Goal: Information Seeking & Learning: Learn about a topic

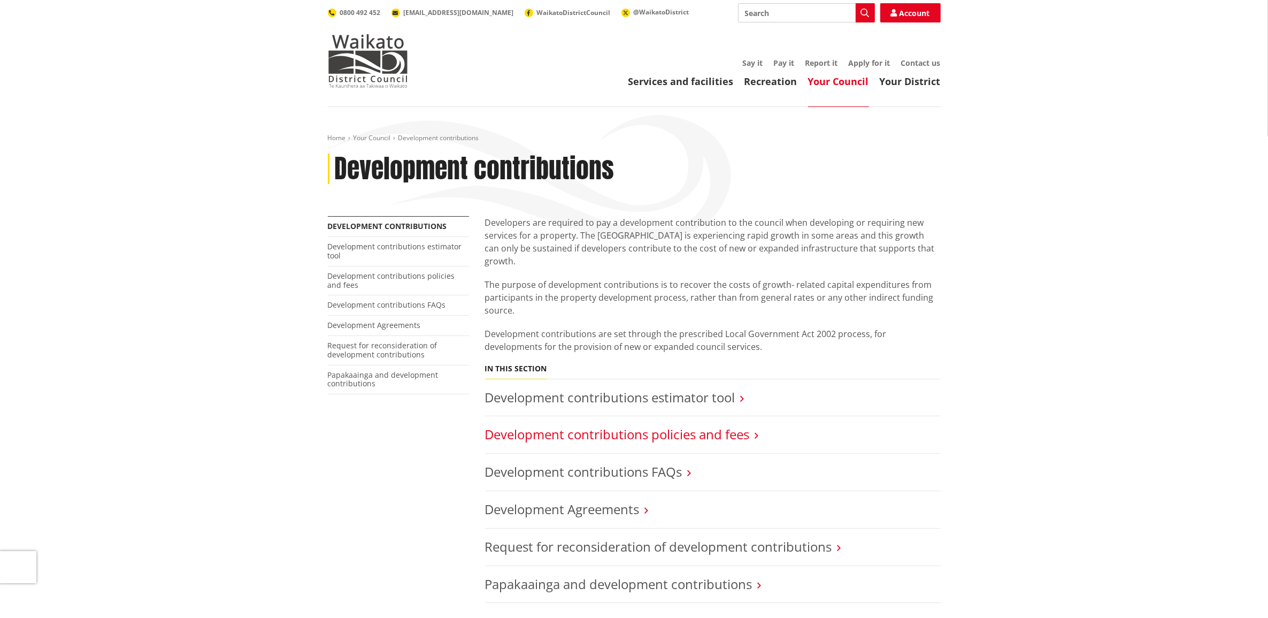
click at [696, 425] on link "Development contributions policies and fees" at bounding box center [617, 434] width 265 height 18
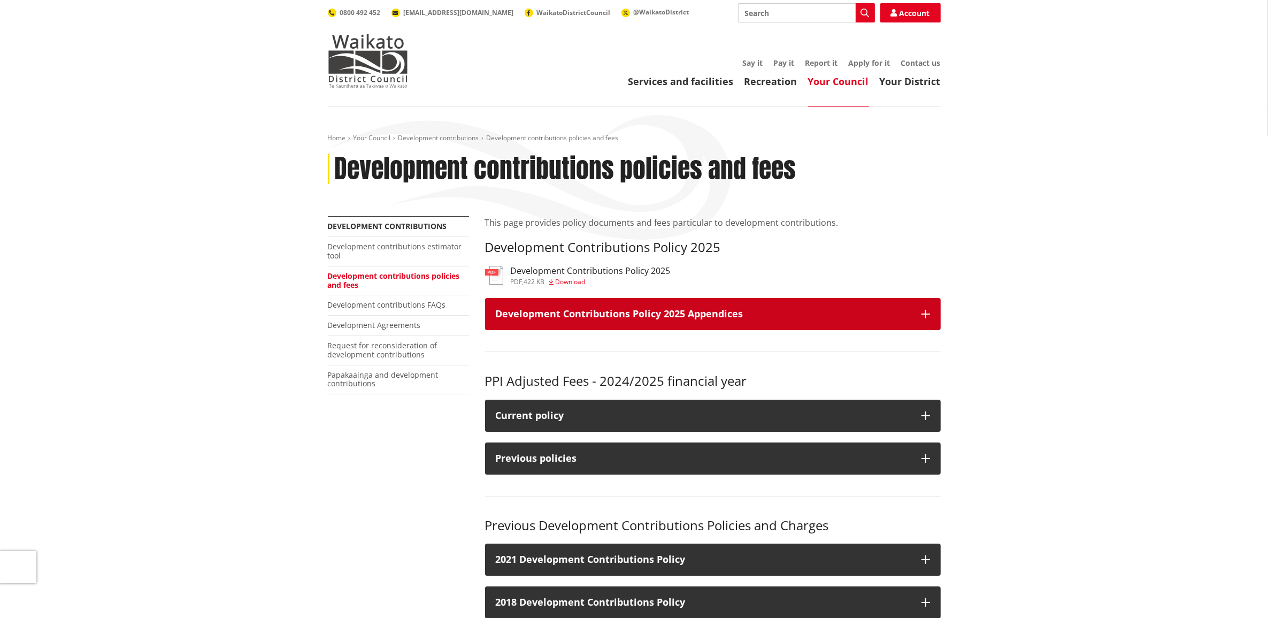
click at [915, 313] on button "Development Contributions Policy 2025 Appendices" at bounding box center [713, 314] width 456 height 32
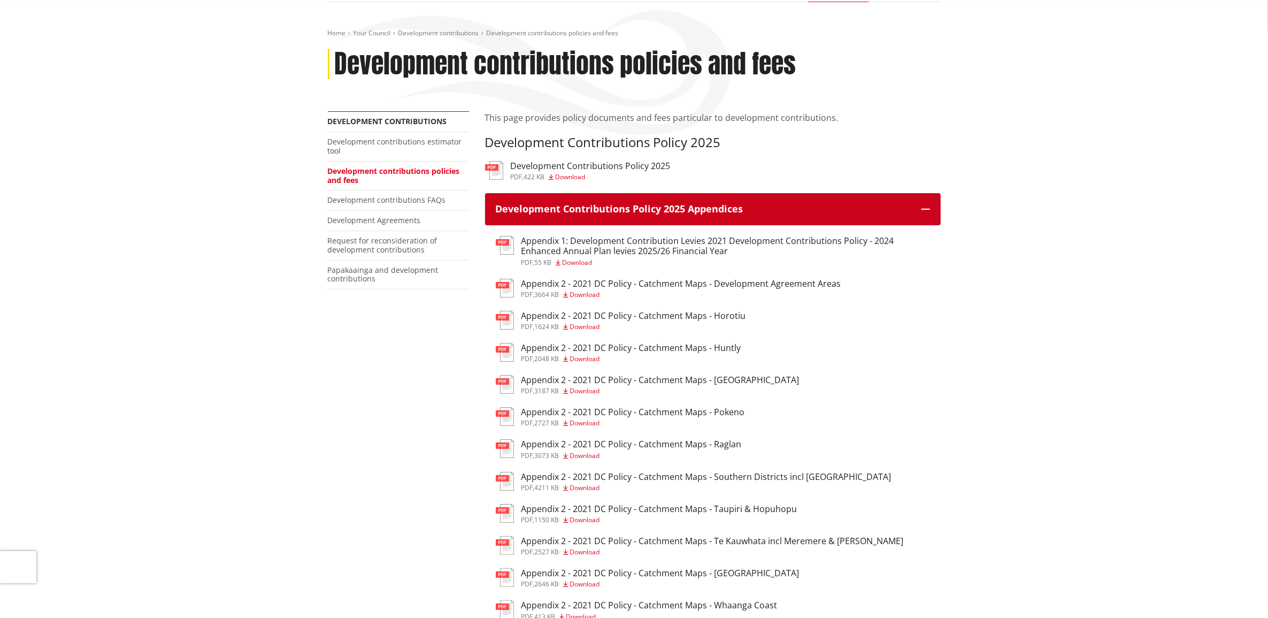
scroll to position [134, 0]
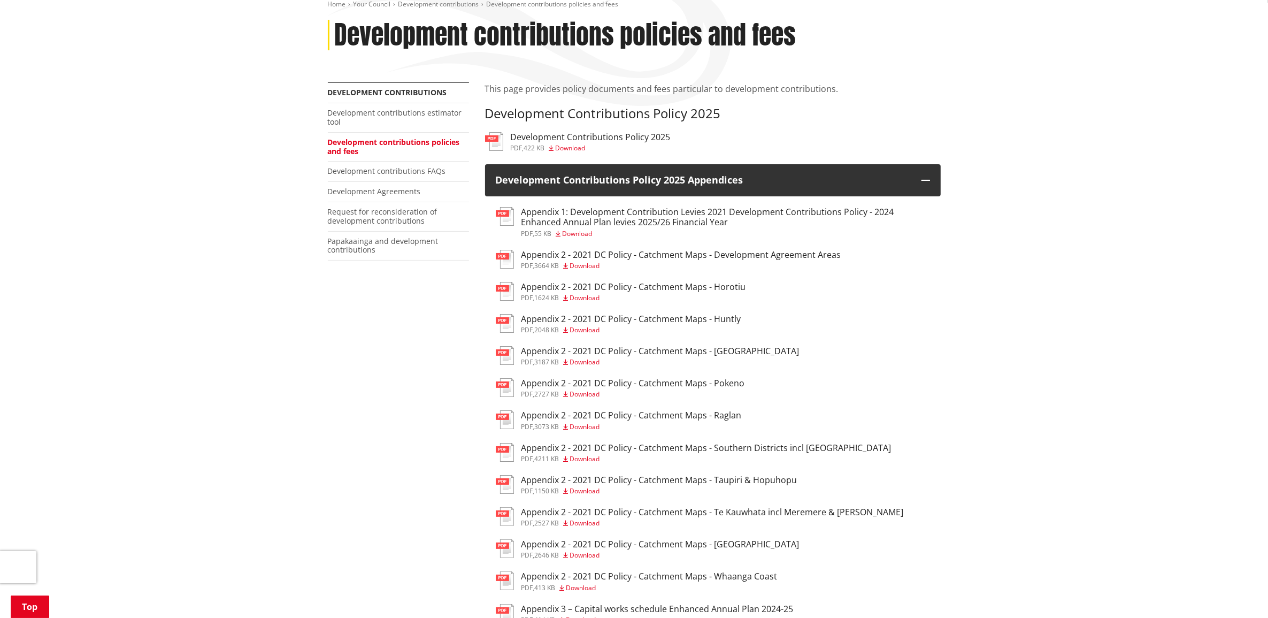
click at [744, 451] on h3 "Appendix 2 - 2021 DC Policy - Catchment Maps - Southern Districts incl Tamahere" at bounding box center [706, 448] width 370 height 10
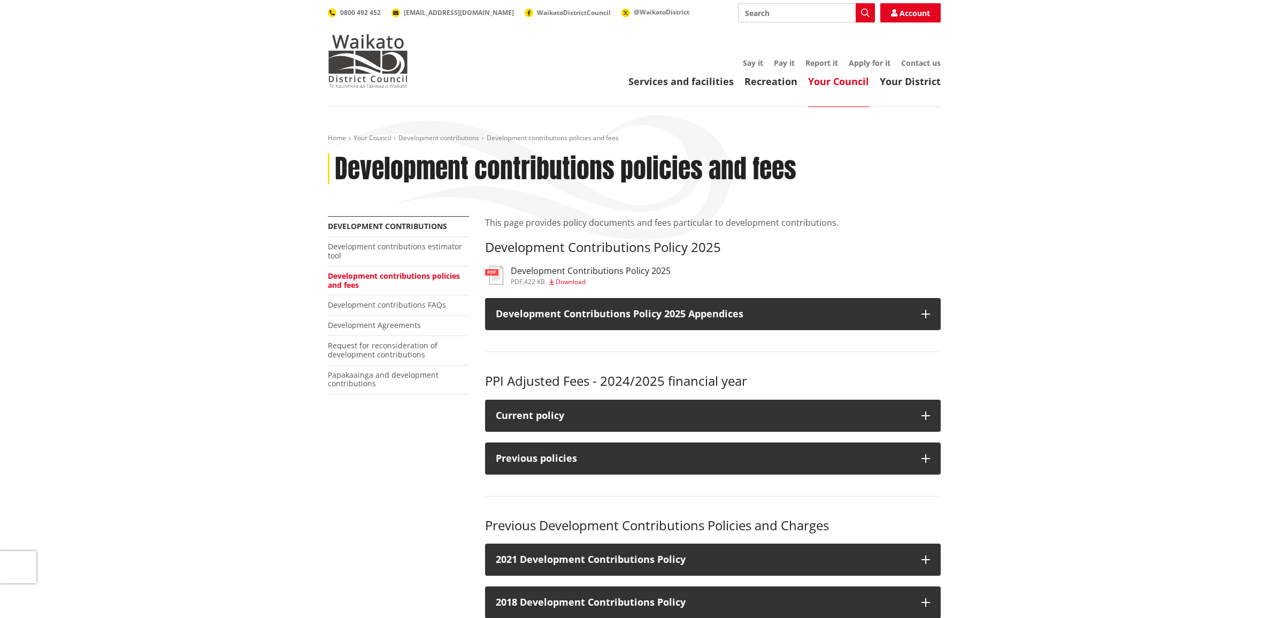
scroll to position [134, 0]
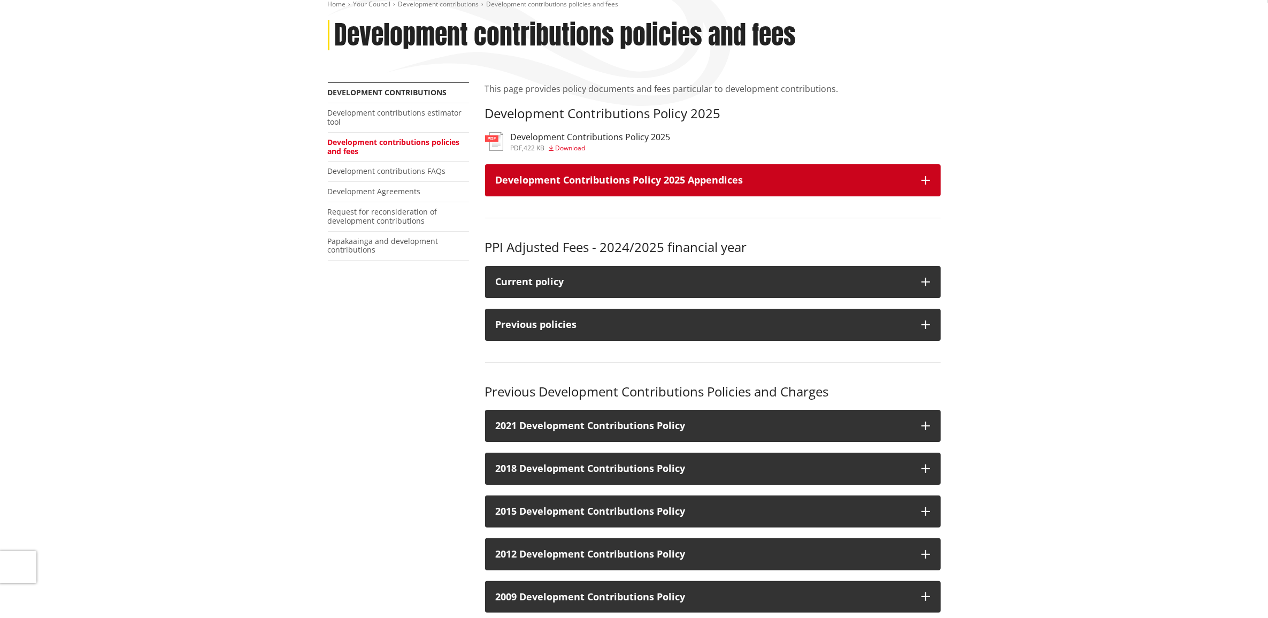
click at [915, 178] on button "Development Contributions Policy 2025 Appendices" at bounding box center [713, 180] width 456 height 32
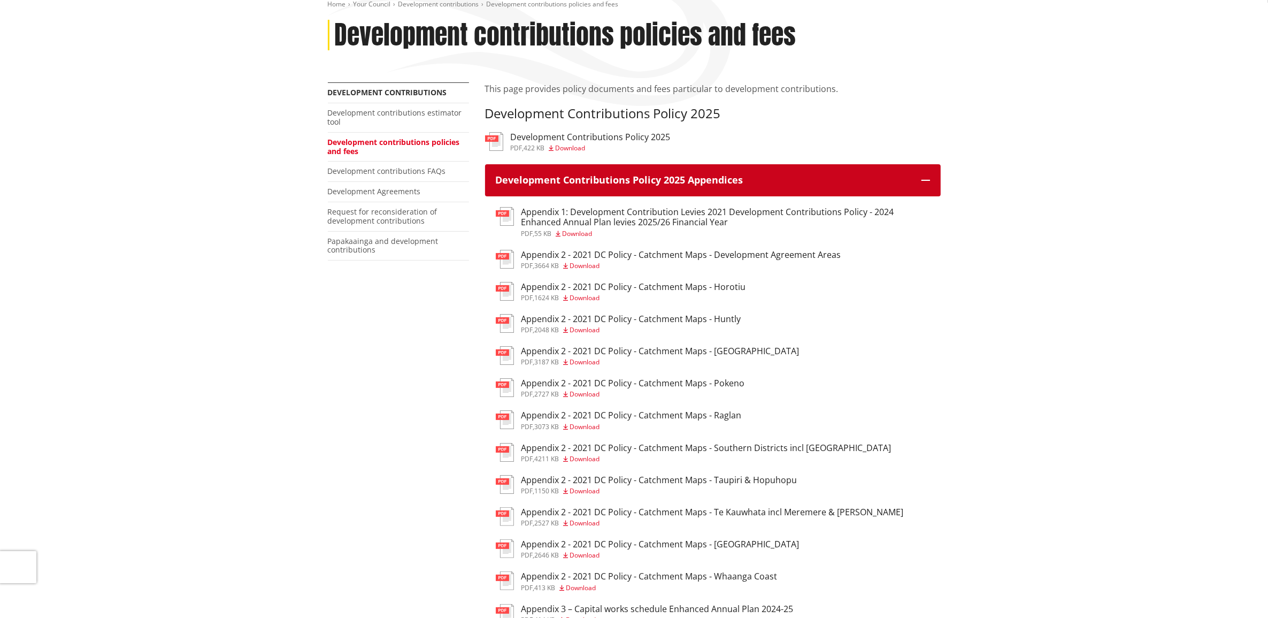
click at [915, 178] on button "Development Contributions Policy 2025 Appendices" at bounding box center [713, 180] width 456 height 32
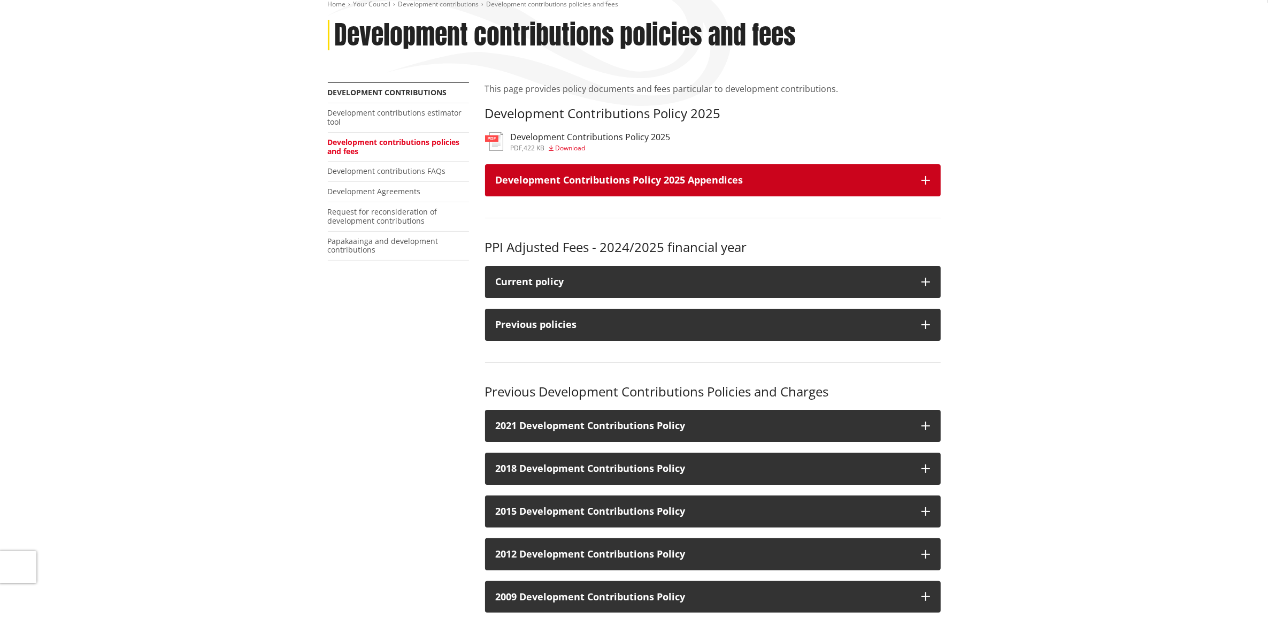
click at [923, 172] on button "Development Contributions Policy 2025 Appendices" at bounding box center [713, 180] width 456 height 32
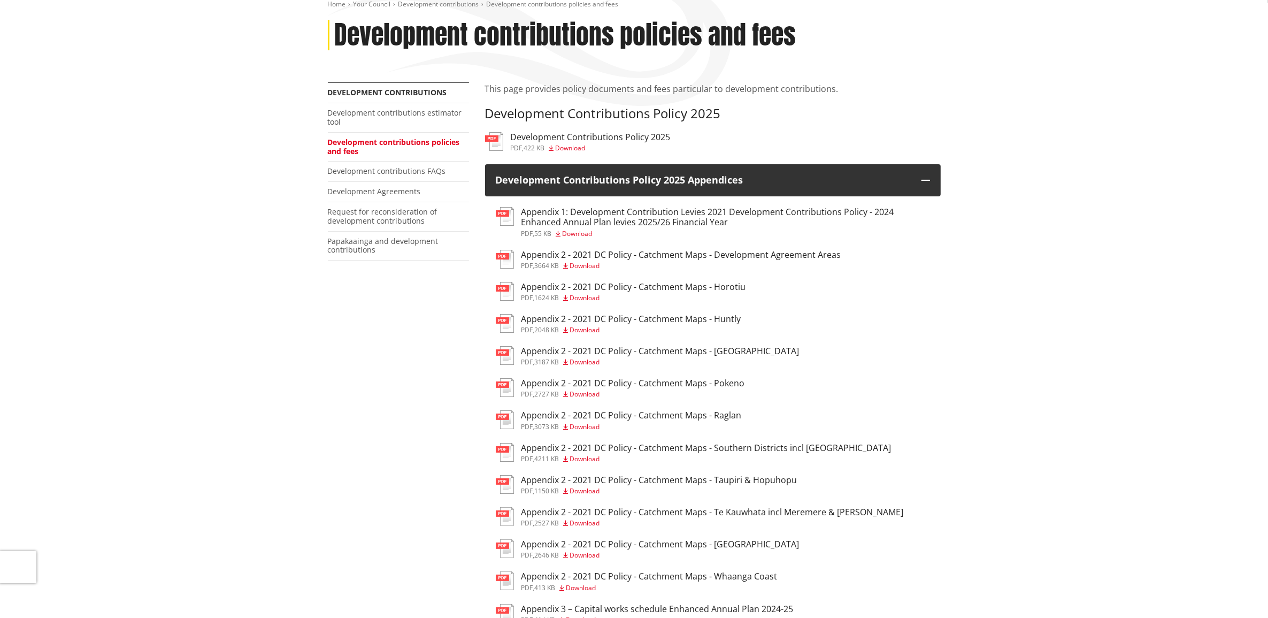
click at [691, 223] on h3 "Appendix 1: Development Contribution Levies 2021 Development Contributions Poli…" at bounding box center [725, 217] width 409 height 20
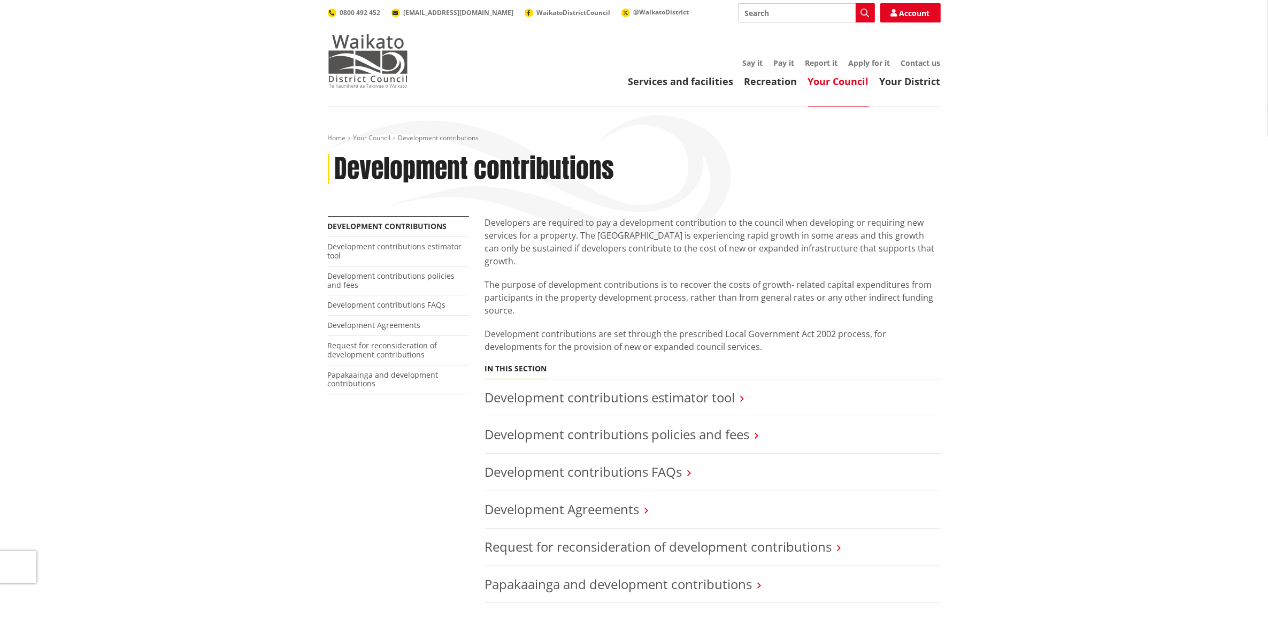
click at [350, 67] on img at bounding box center [368, 60] width 80 height 53
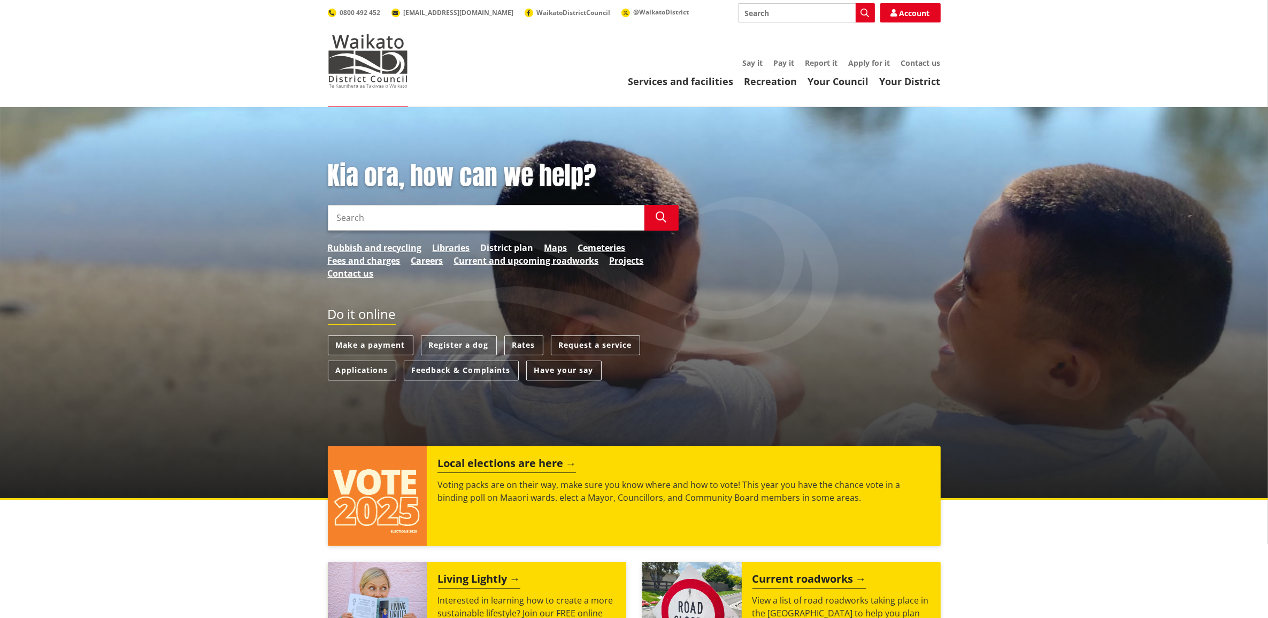
click at [502, 245] on link "District plan" at bounding box center [507, 247] width 53 height 13
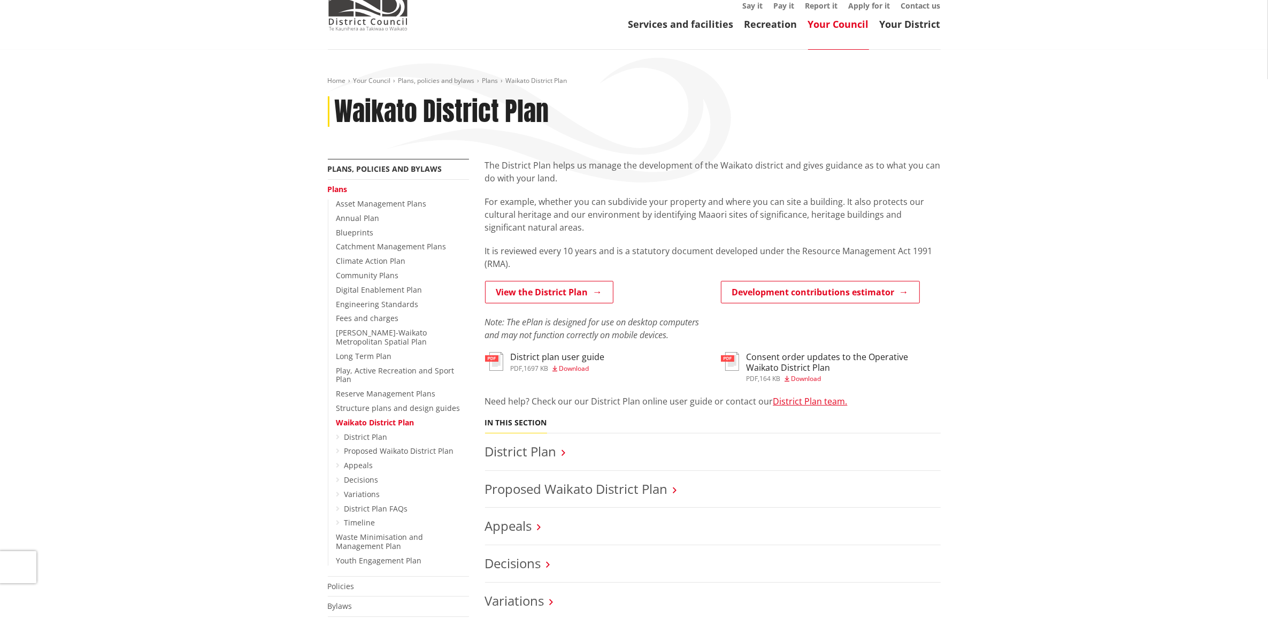
scroll to position [134, 0]
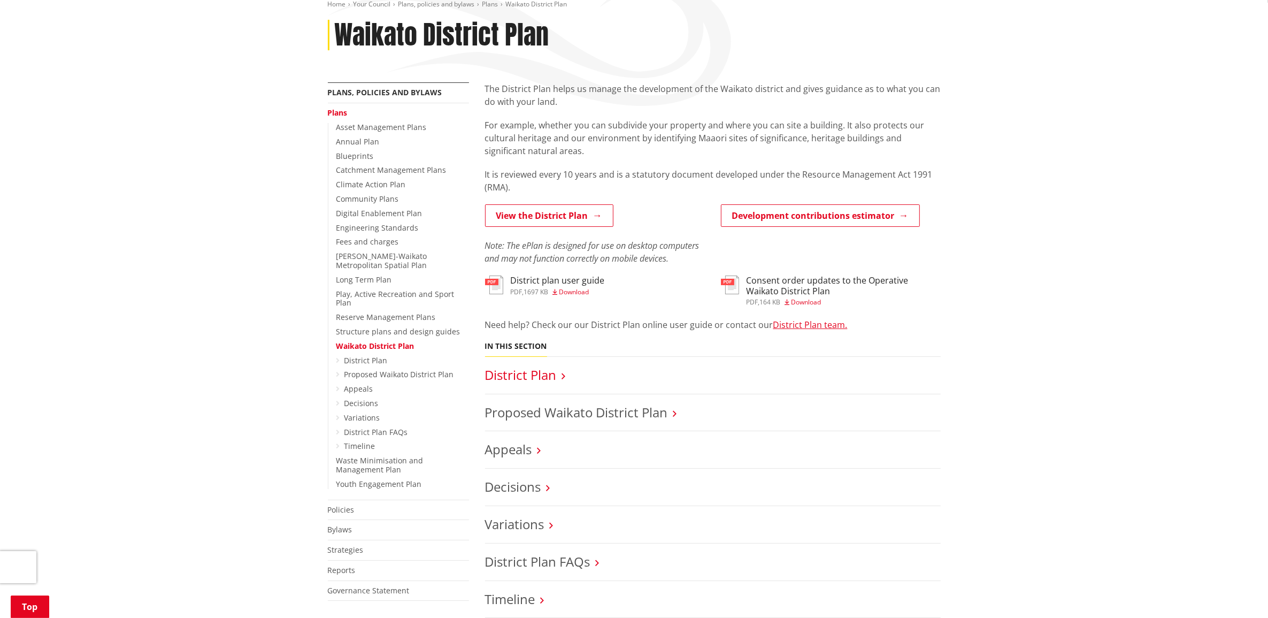
click at [520, 374] on link "District Plan" at bounding box center [521, 375] width 72 height 18
